Goal: Transaction & Acquisition: Obtain resource

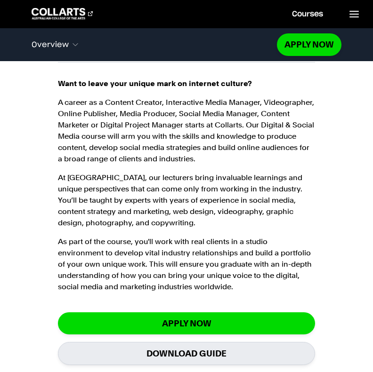
scroll to position [951, 0]
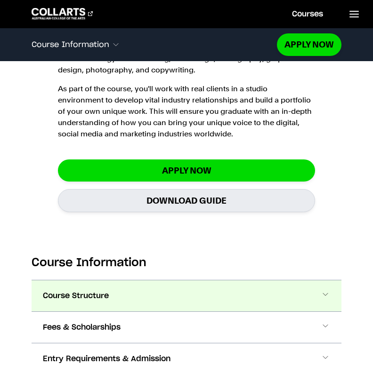
click at [119, 281] on button "Course Structure" at bounding box center [186, 296] width 309 height 31
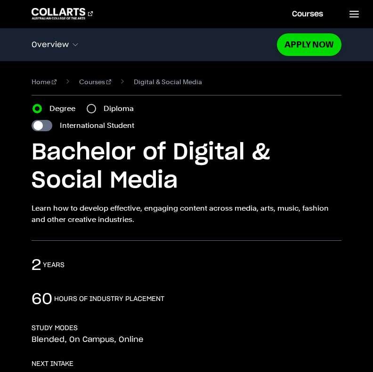
scroll to position [0, 0]
click at [92, 115] on div "Course variant Degree Diploma International Student" at bounding box center [186, 117] width 309 height 28
click at [91, 105] on input "Diploma" at bounding box center [91, 108] width 9 height 9
radio input "true"
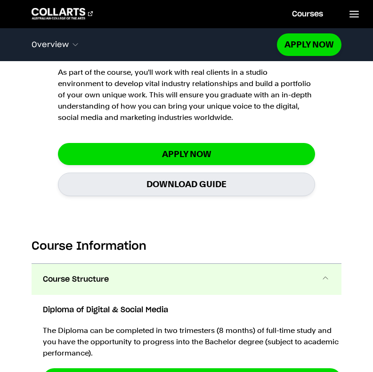
scroll to position [798, 0]
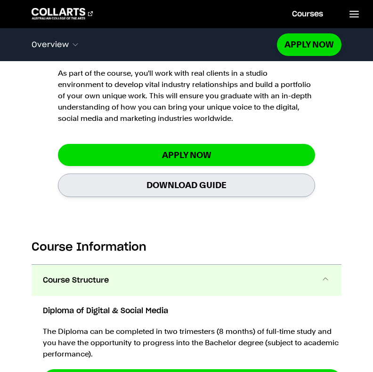
click at [140, 185] on link "Download Guide" at bounding box center [186, 185] width 257 height 23
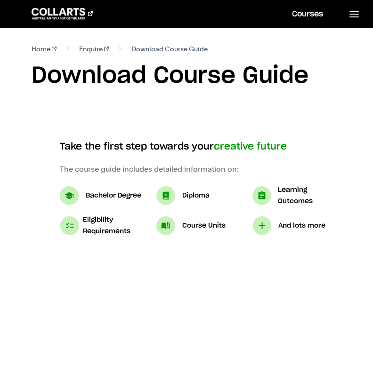
click at [169, 197] on img at bounding box center [165, 195] width 19 height 19
click at [192, 196] on p "Diploma" at bounding box center [195, 195] width 27 height 11
click at [173, 193] on img at bounding box center [165, 195] width 19 height 19
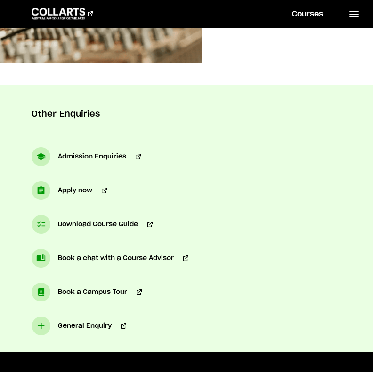
scroll to position [923, 0]
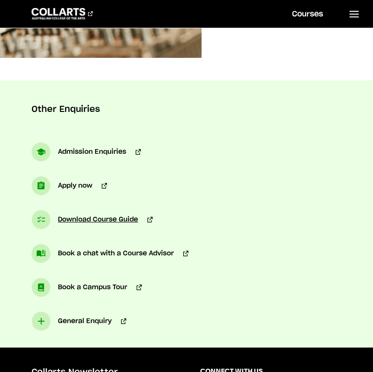
click at [104, 221] on span "Download Course Guide" at bounding box center [98, 219] width 80 height 11
